Goal: Task Accomplishment & Management: Use online tool/utility

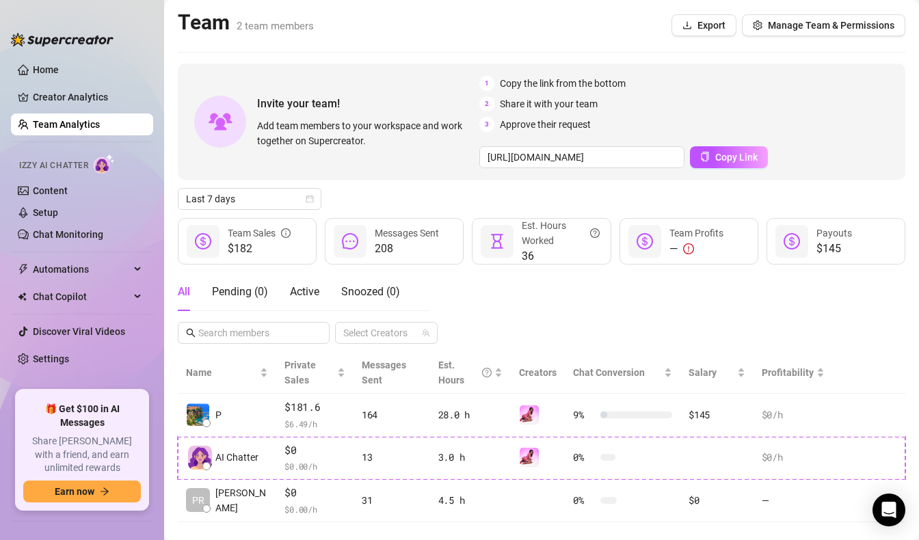
scroll to position [23, 0]
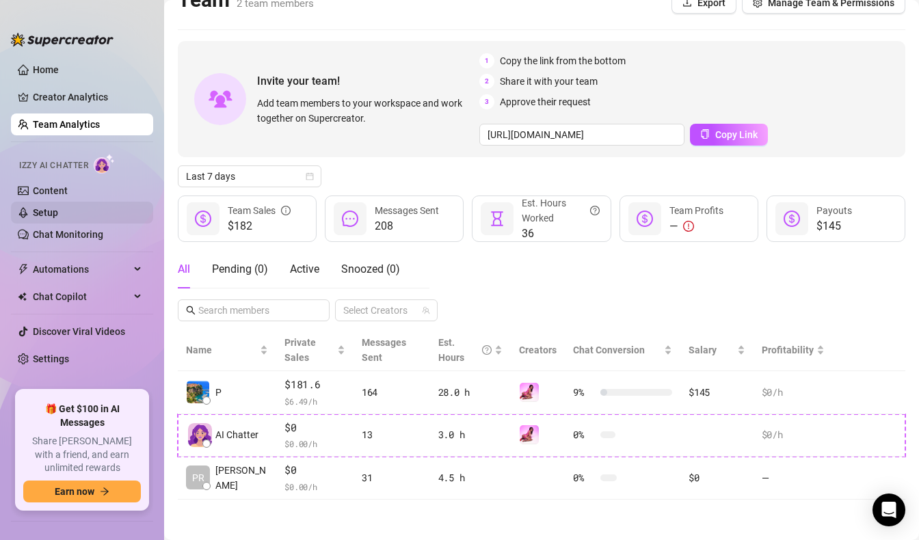
click at [58, 213] on link "Setup" at bounding box center [45, 212] width 25 height 11
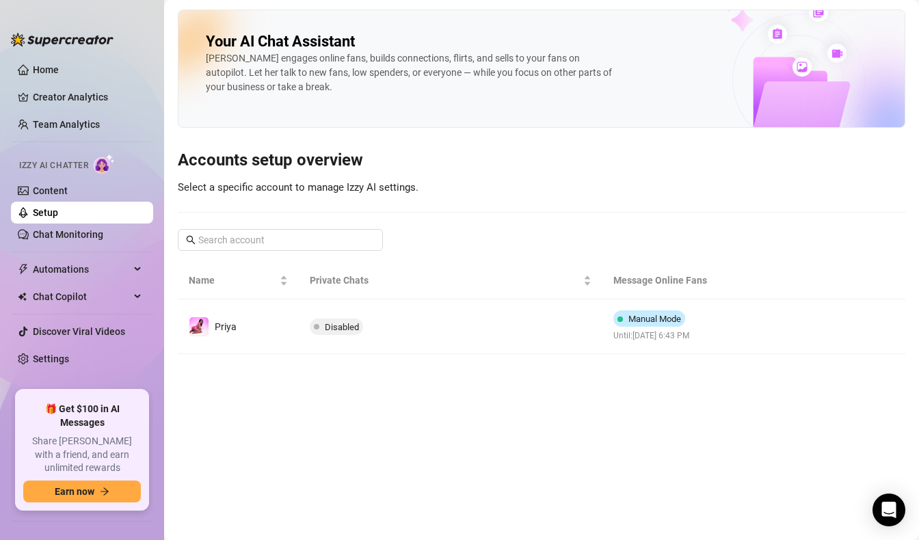
click at [312, 314] on td "Disabled" at bounding box center [450, 326] width 303 height 55
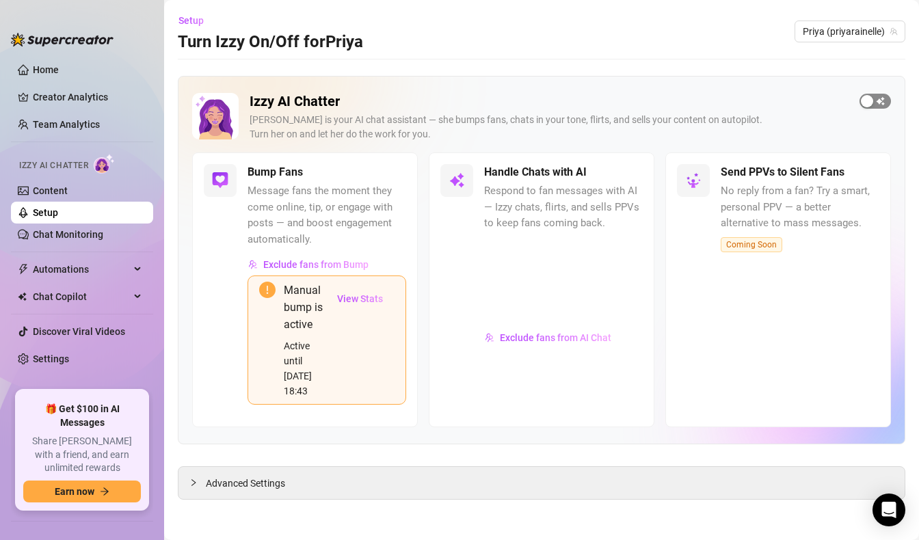
click at [876, 98] on span "button" at bounding box center [874, 101] width 31 height 15
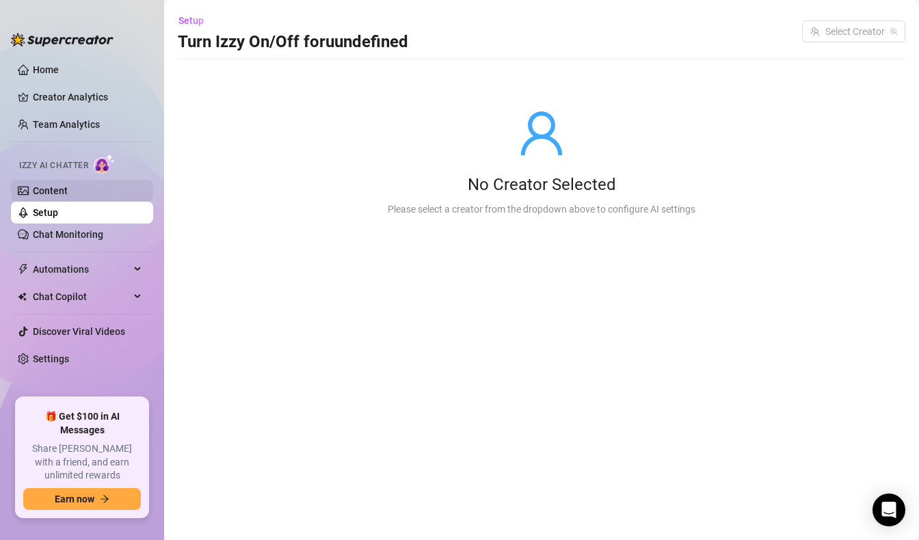
click at [45, 195] on link "Content" at bounding box center [50, 190] width 35 height 11
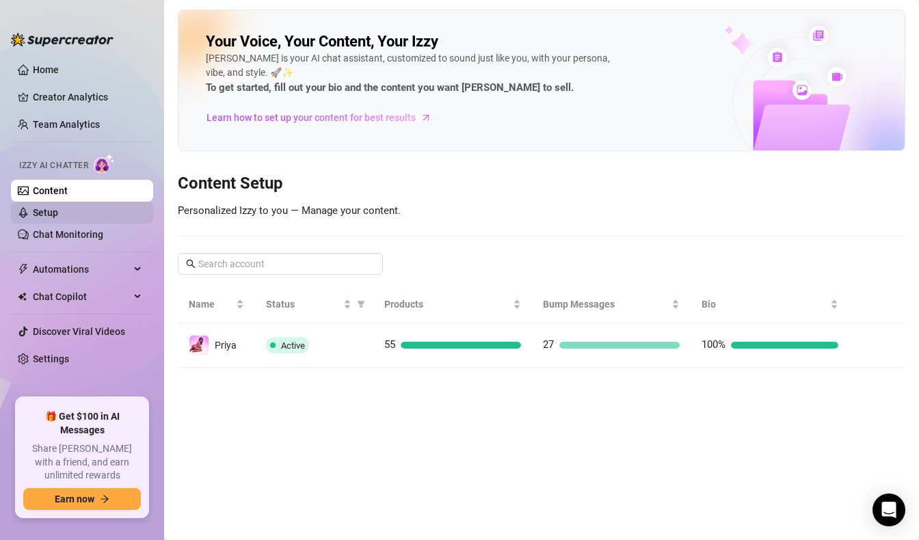
click at [53, 213] on link "Setup" at bounding box center [45, 212] width 25 height 11
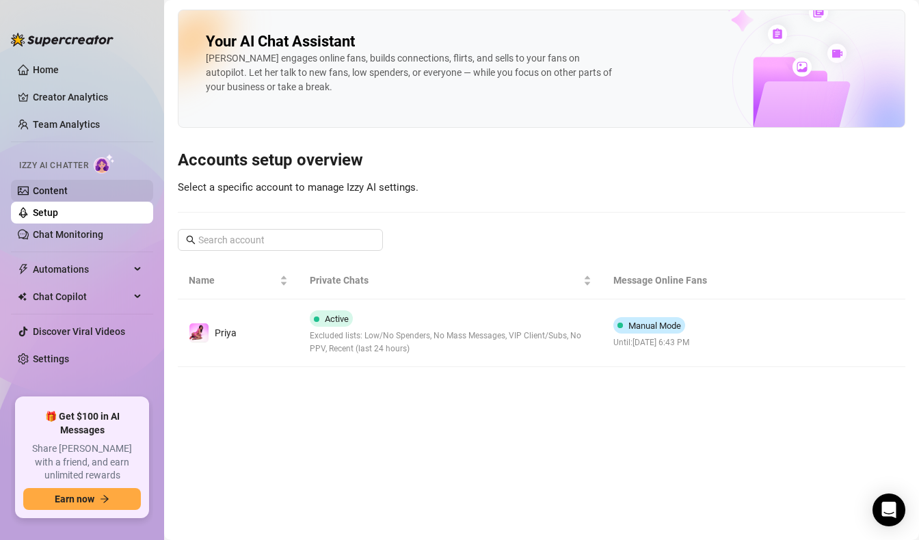
click at [64, 191] on link "Content" at bounding box center [50, 190] width 35 height 11
